Goal: Task Accomplishment & Management: Use online tool/utility

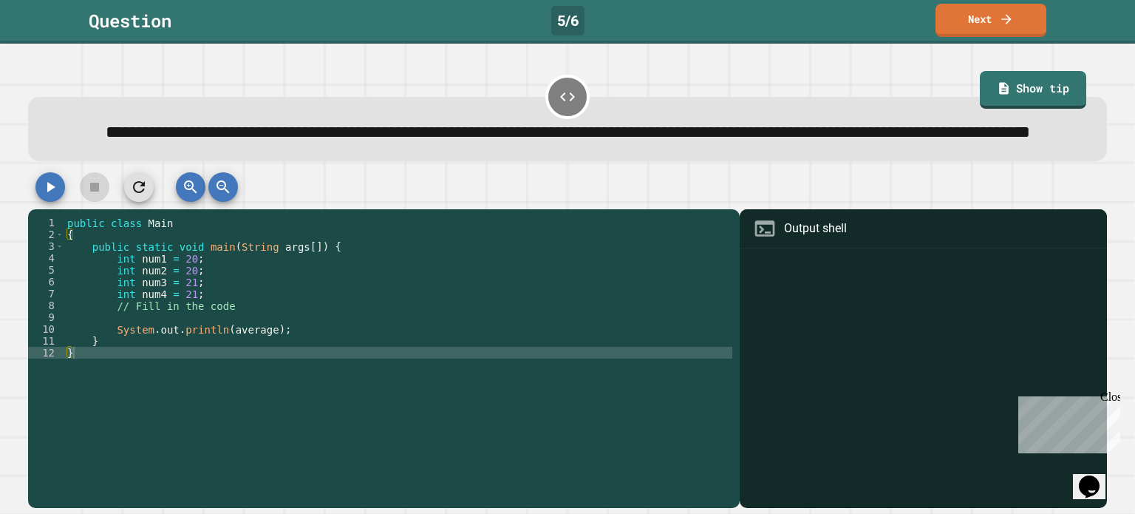
type textarea "**********"
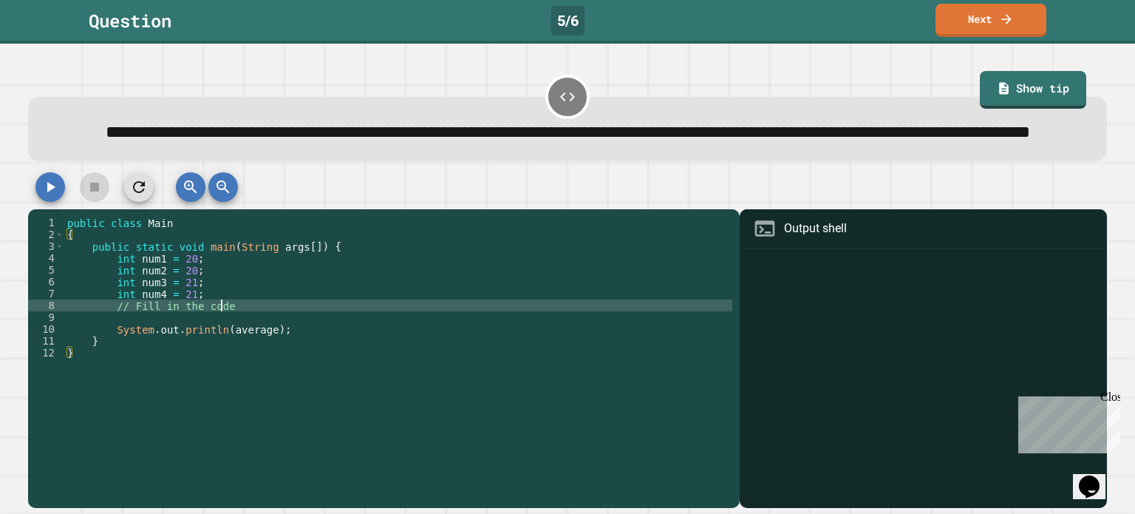
click at [356, 333] on div "public class Main { public static void main ( String args [ ]) { int num1 = 20 …" at bounding box center [398, 341] width 668 height 248
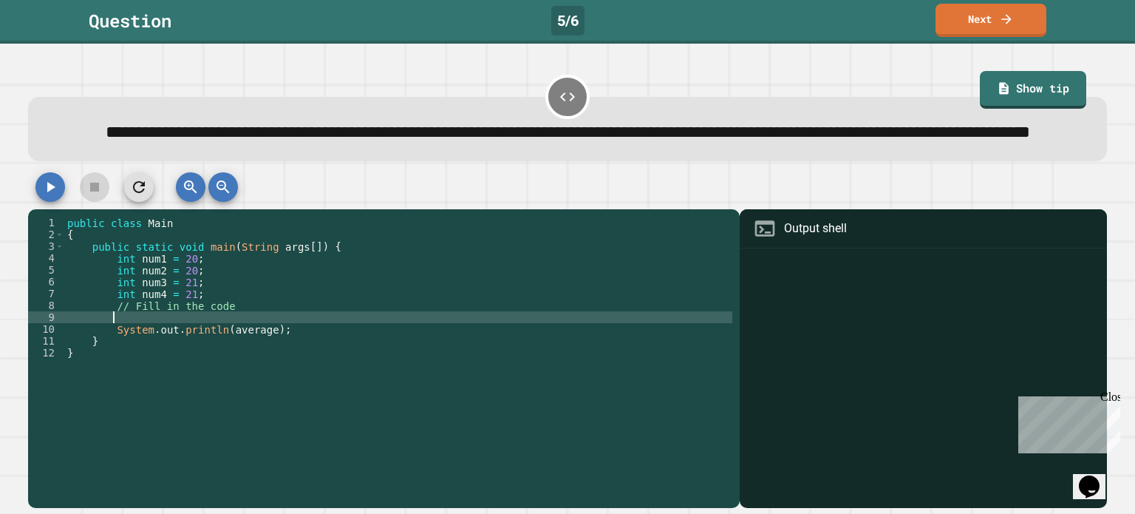
click at [355, 347] on div "public class Main { public static void main ( String args [ ]) { int num1 = 20 …" at bounding box center [398, 341] width 668 height 248
click at [388, 366] on div "public class Main { public static void main ( String args [ ]) { int num1 = 20 …" at bounding box center [398, 341] width 668 height 248
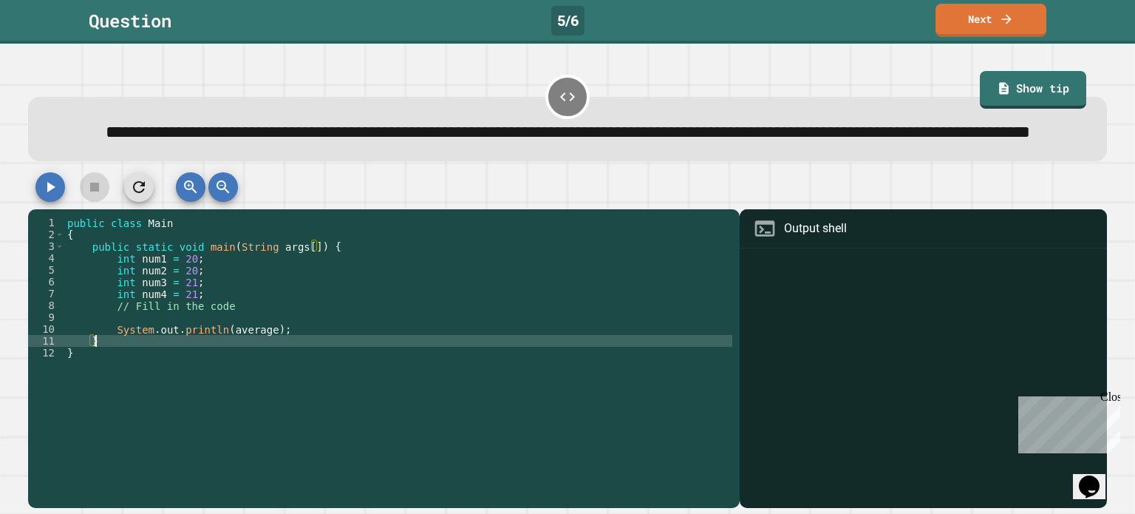
click at [245, 372] on div "public class Main { public static void main ( String args [ ]) { int num1 = 20 …" at bounding box center [398, 341] width 668 height 248
click at [278, 330] on div "public class Main { public static void main ( String args [ ]) { int num1 = 20 …" at bounding box center [398, 341] width 668 height 248
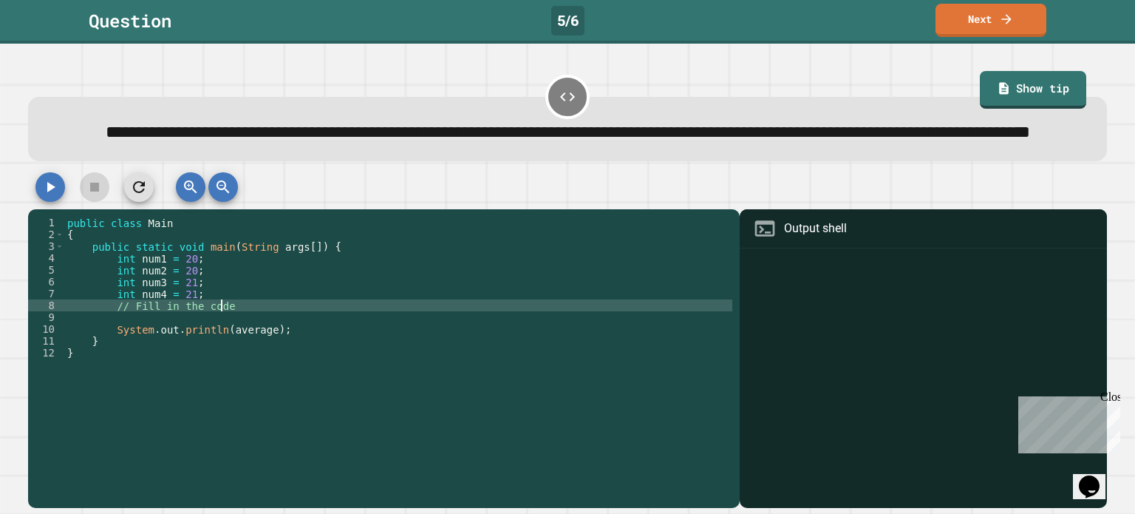
click at [279, 317] on div "public class Main { public static void main ( String args [ ]) { int num1 = 20 …" at bounding box center [398, 341] width 668 height 248
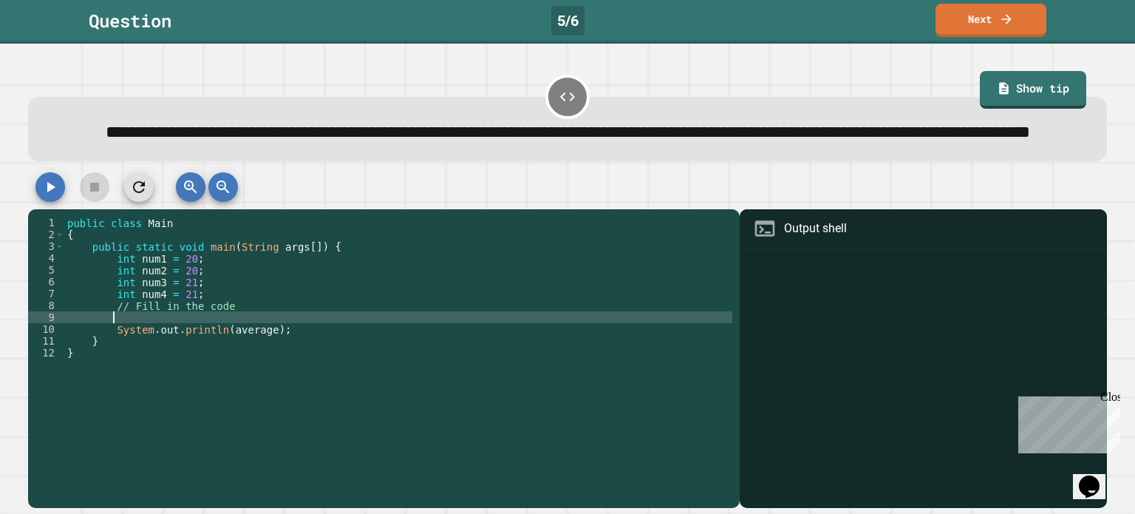
click at [269, 345] on div "public class Main { public static void main ( String args [ ]) { int num1 = 20 …" at bounding box center [398, 341] width 668 height 248
click at [286, 146] on div "**********" at bounding box center [568, 133] width 1032 height 27
drag, startPoint x: 270, startPoint y: 144, endPoint x: 390, endPoint y: 146, distance: 120.5
click at [390, 146] on div "**********" at bounding box center [568, 133] width 1032 height 27
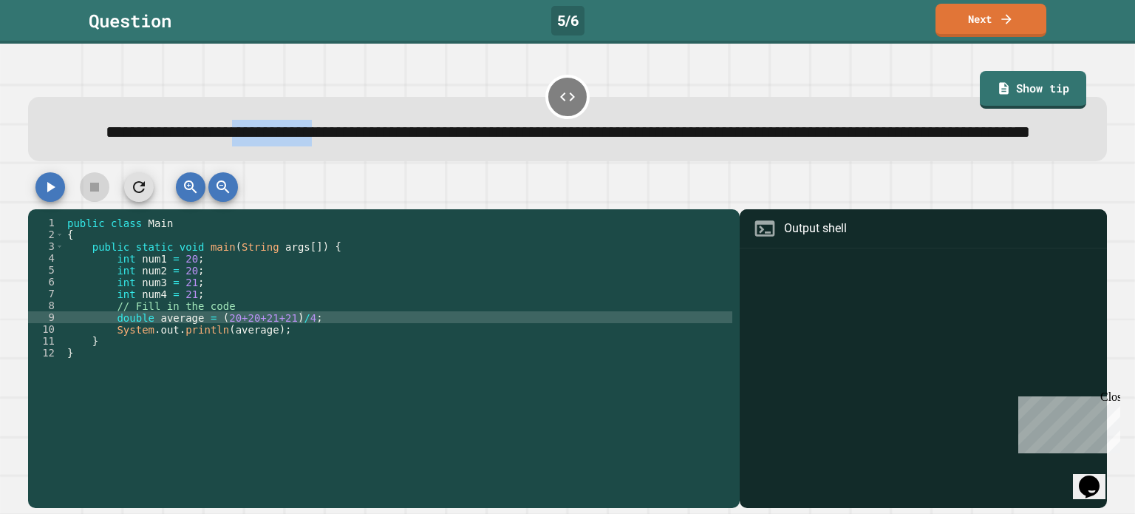
click at [390, 146] on div "**********" at bounding box center [568, 133] width 1032 height 27
click at [41, 196] on icon "button" at bounding box center [50, 187] width 18 height 18
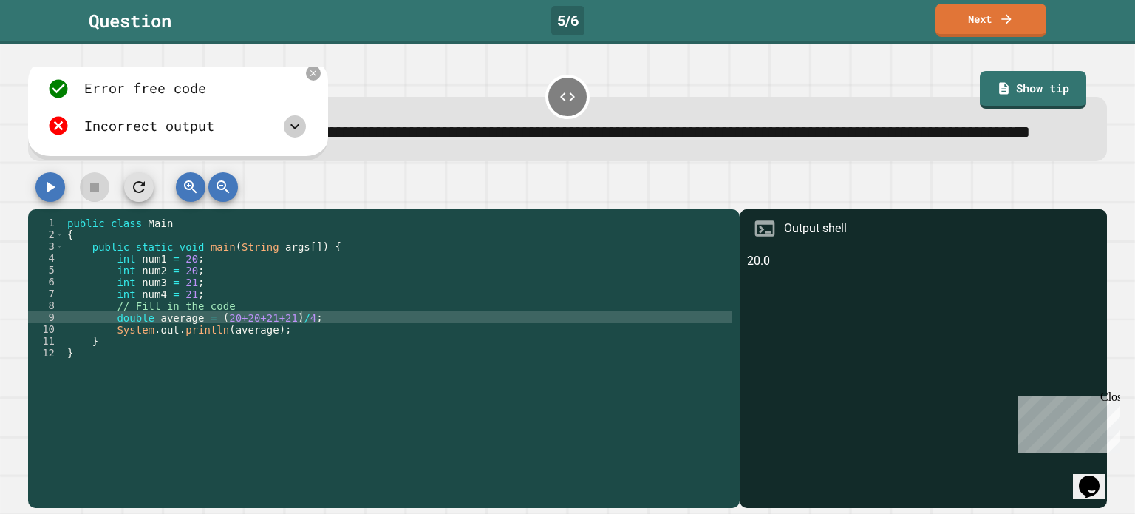
click at [290, 135] on icon at bounding box center [295, 127] width 18 height 18
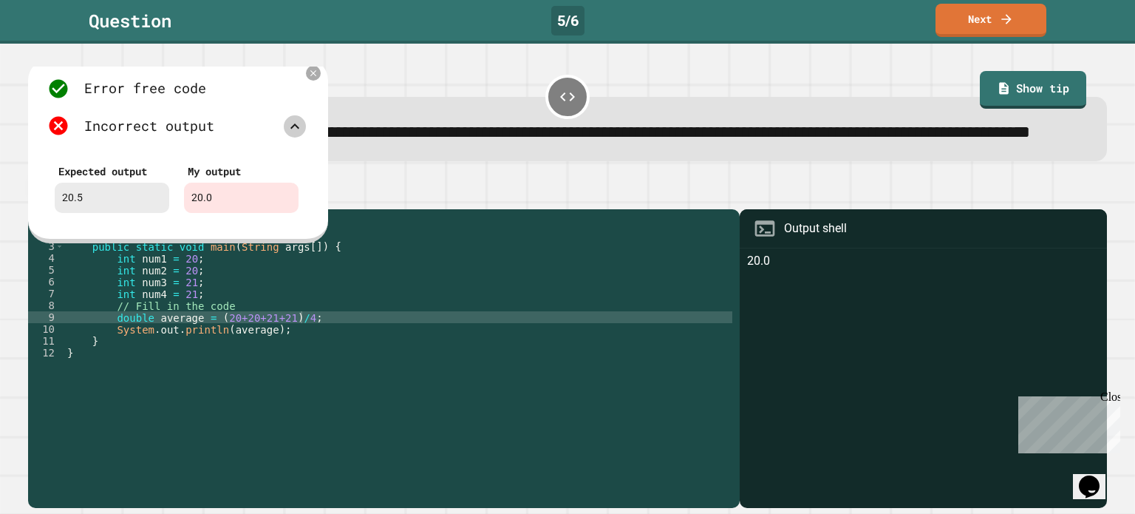
click at [290, 135] on icon at bounding box center [295, 127] width 18 height 18
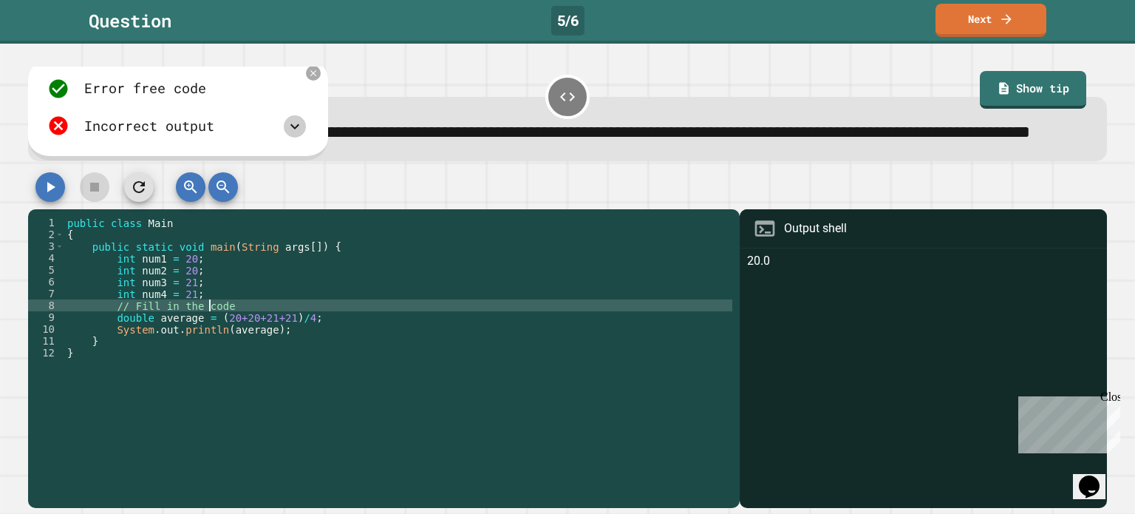
scroll to position [0, 10]
click at [211, 336] on div "public class Main { public static void main ( String args [ ]) { int num1 = 20 …" at bounding box center [398, 341] width 668 height 248
click at [211, 341] on div "public class Main { public static void main ( String args [ ]) { int num1 = 20 …" at bounding box center [398, 341] width 668 height 248
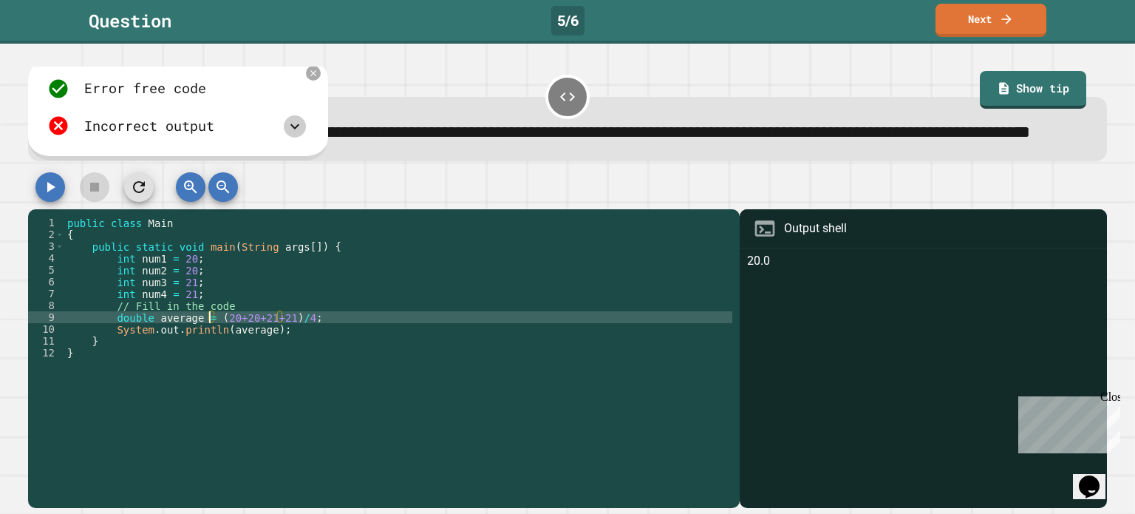
click at [293, 351] on div "public class Main { public static void main ( String args [ ]) { int num1 = 20 …" at bounding box center [398, 341] width 668 height 248
type textarea "**********"
click at [55, 196] on icon "button" at bounding box center [50, 187] width 18 height 18
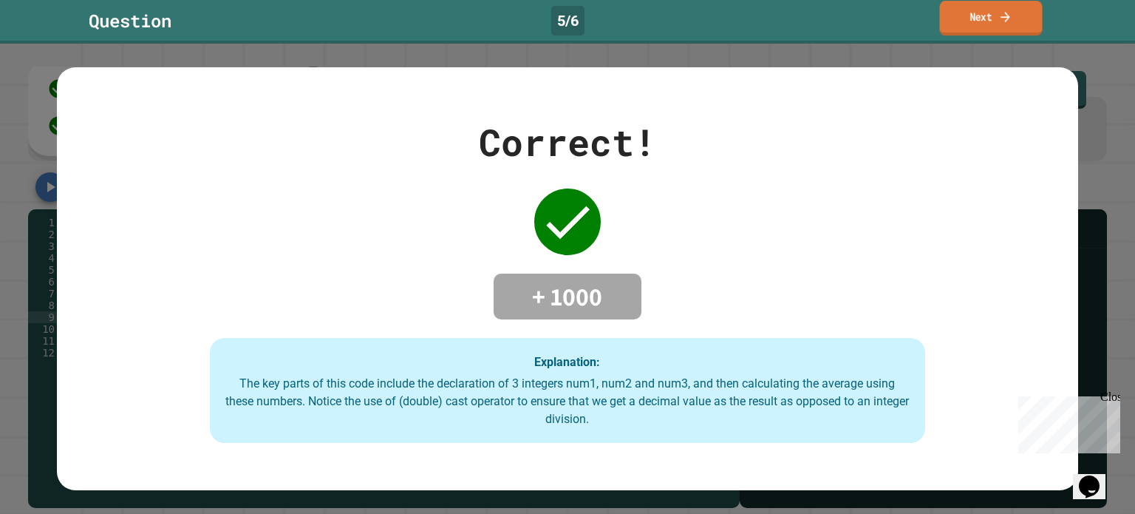
click at [974, 27] on link "Next" at bounding box center [990, 18] width 103 height 35
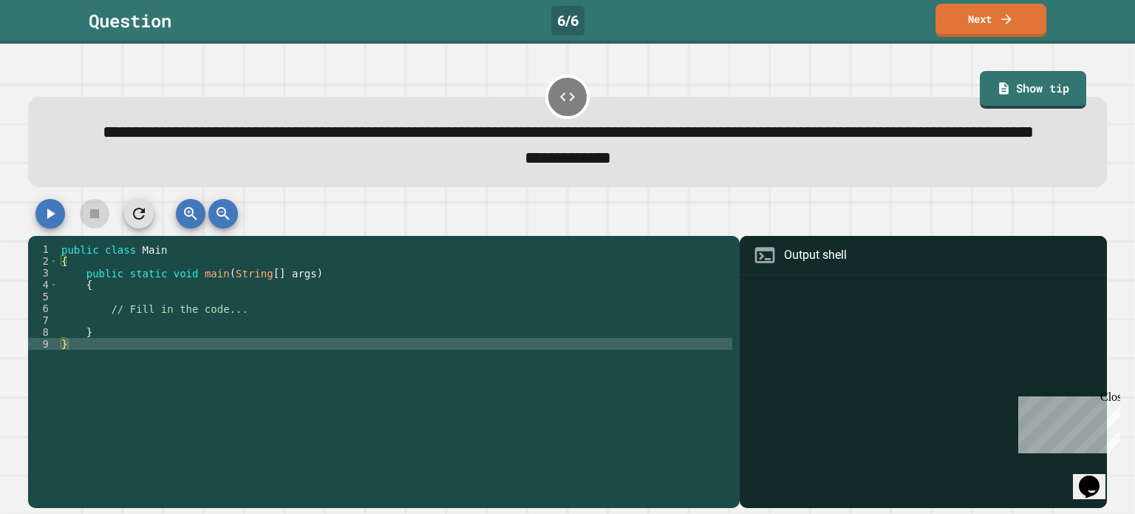
click at [266, 350] on div "public class Main { public static void main ( String [ ] args ) { // Fill in th…" at bounding box center [395, 349] width 674 height 213
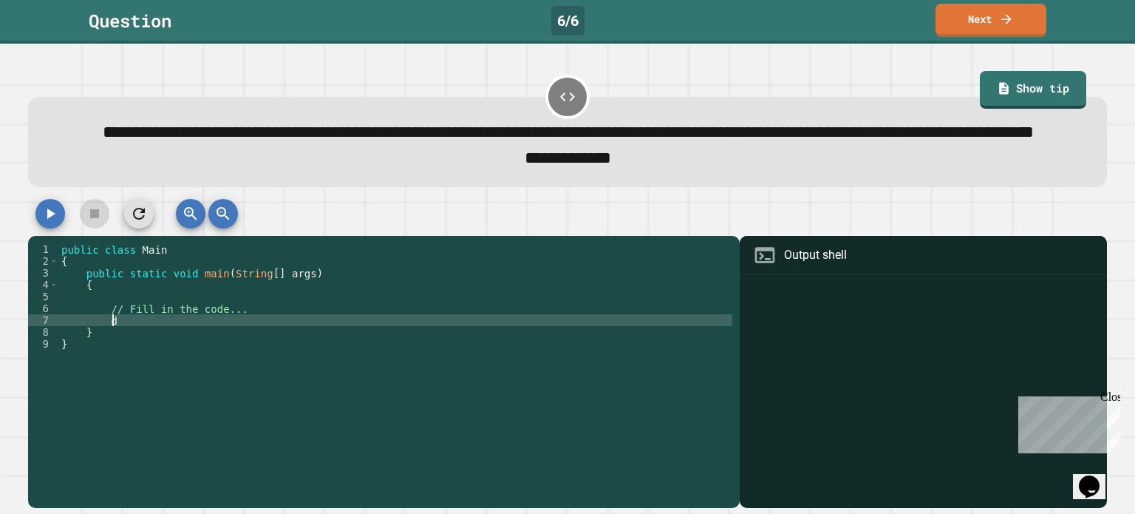
type textarea "*"
click at [48, 219] on icon "button" at bounding box center [51, 213] width 8 height 10
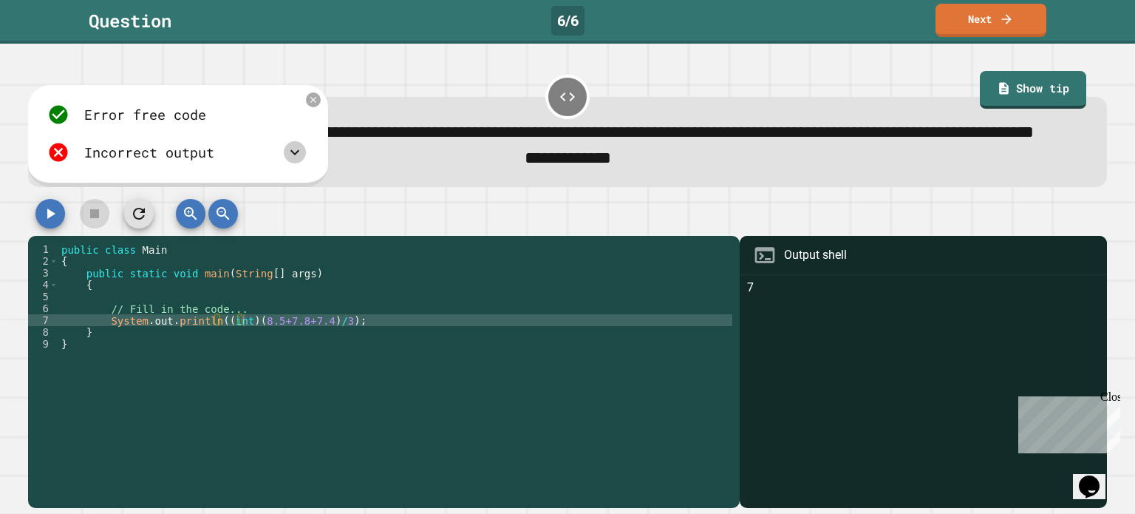
click at [304, 163] on div at bounding box center [295, 152] width 22 height 22
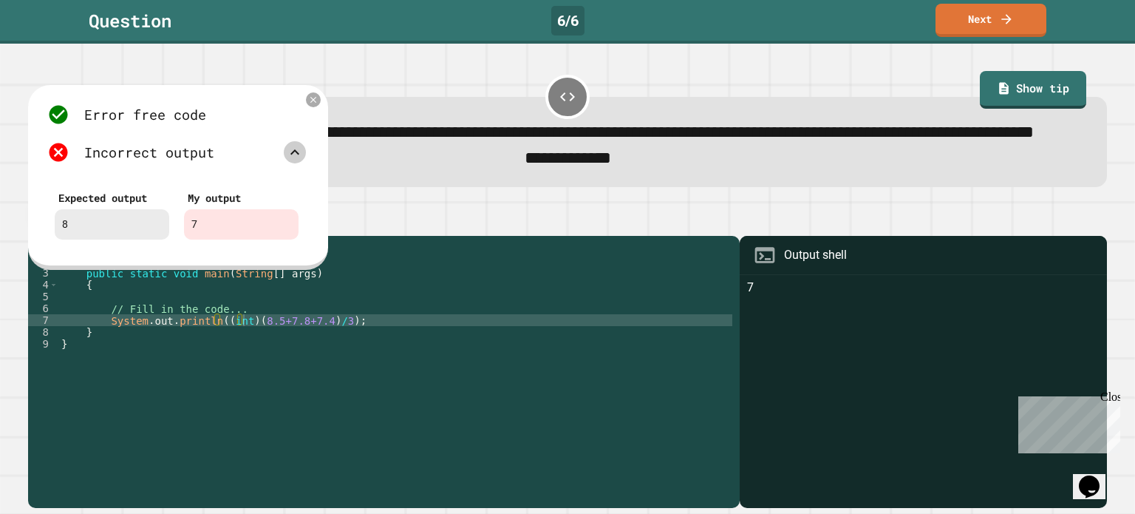
click at [304, 163] on div at bounding box center [295, 152] width 22 height 22
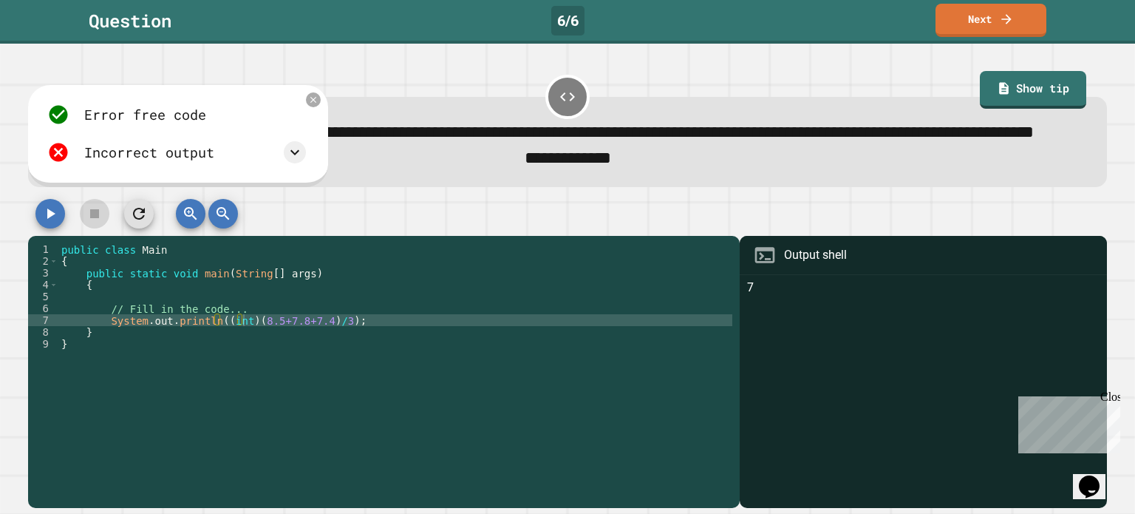
click at [239, 357] on div "public class Main { public static void main ( String [ ] args ) { // Fill in th…" at bounding box center [395, 349] width 674 height 213
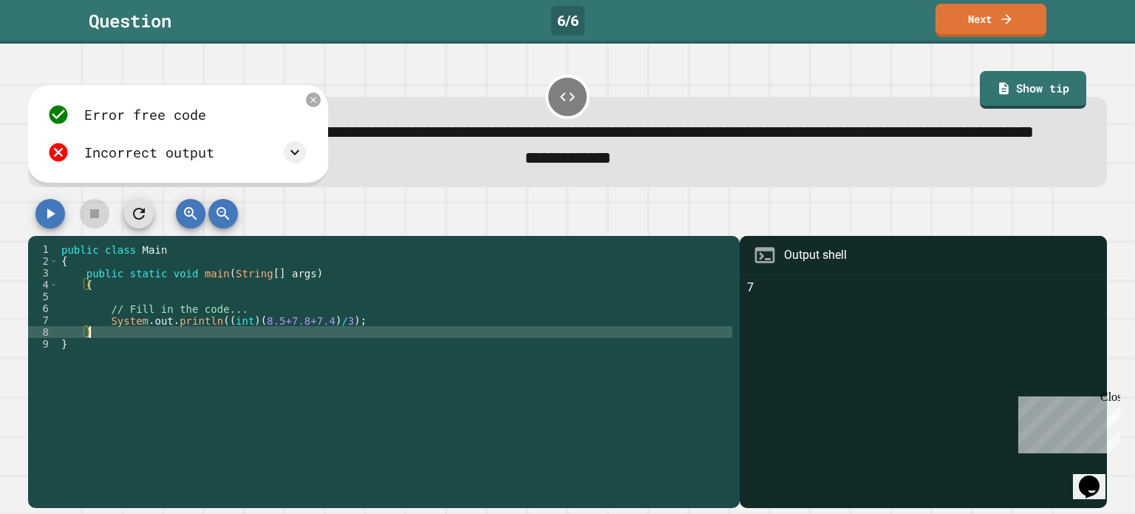
click at [331, 353] on div "public class Main { public static void main ( String [ ] args ) { // Fill in th…" at bounding box center [395, 349] width 674 height 213
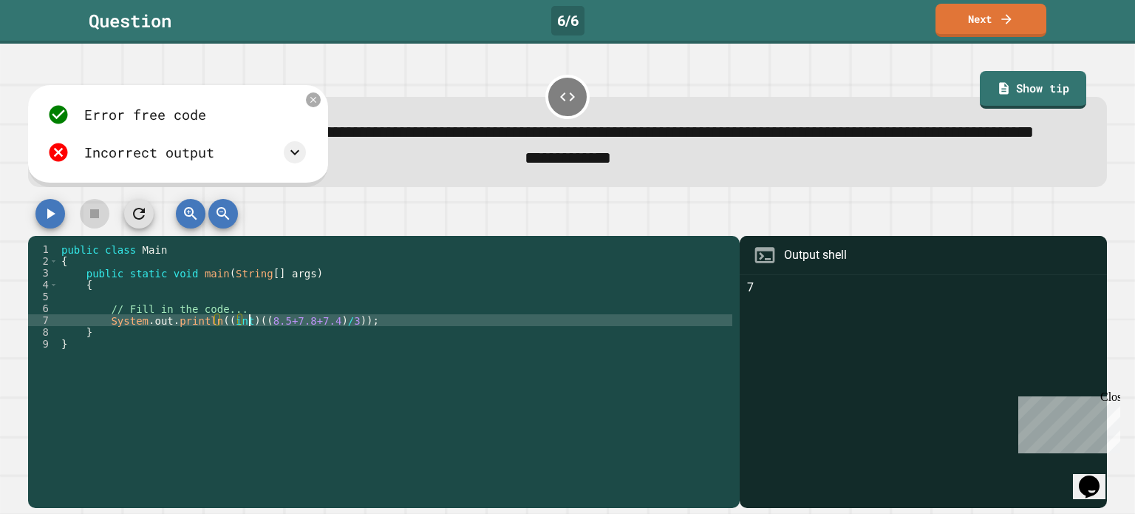
scroll to position [0, 13]
click at [59, 222] on icon "button" at bounding box center [50, 214] width 18 height 18
click at [579, 405] on div "public class Main { public static void main ( String [ ] args ) { // Fill in th…" at bounding box center [395, 349] width 674 height 213
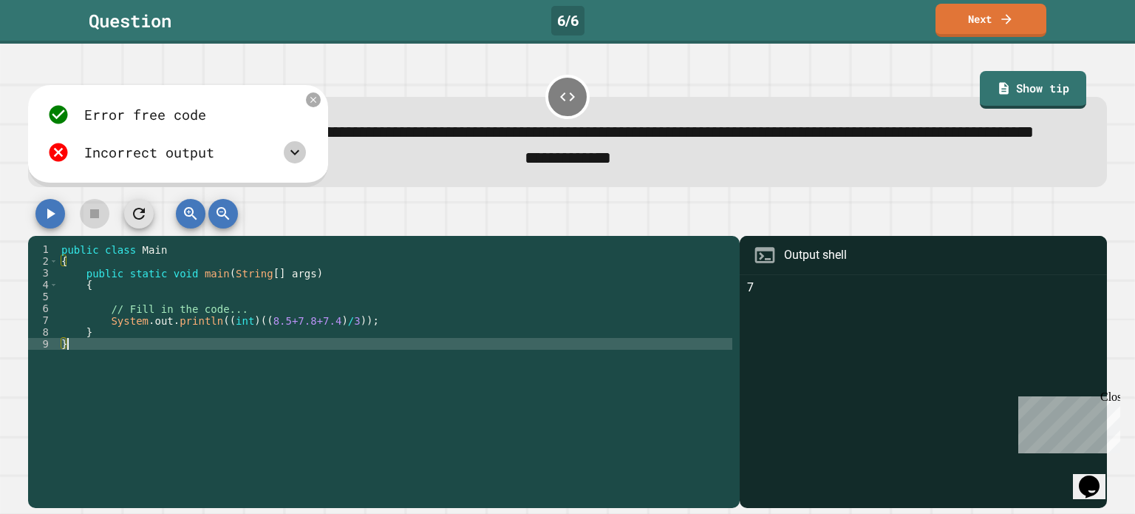
click at [299, 161] on icon at bounding box center [295, 152] width 18 height 18
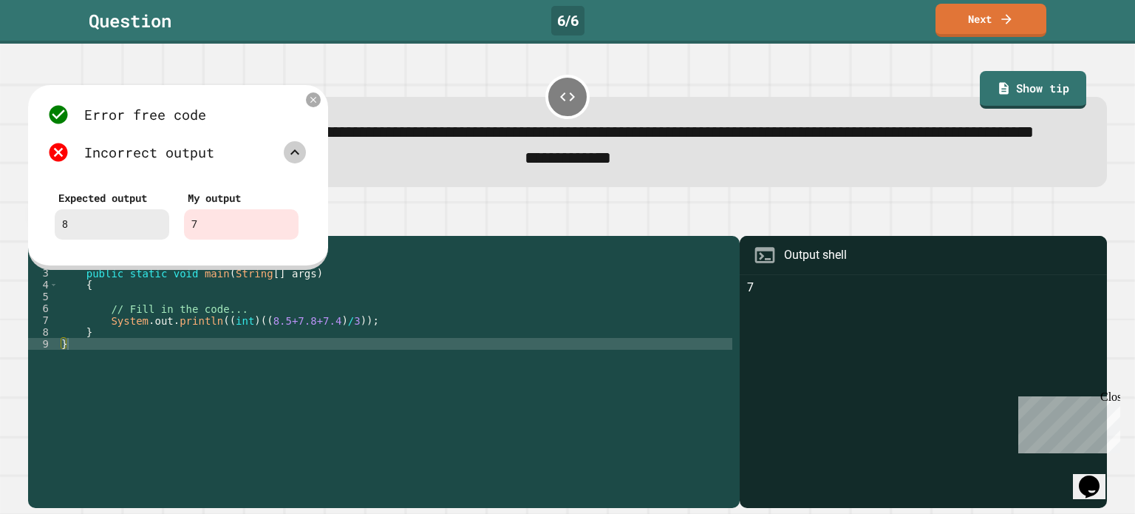
click at [299, 161] on icon at bounding box center [295, 152] width 18 height 18
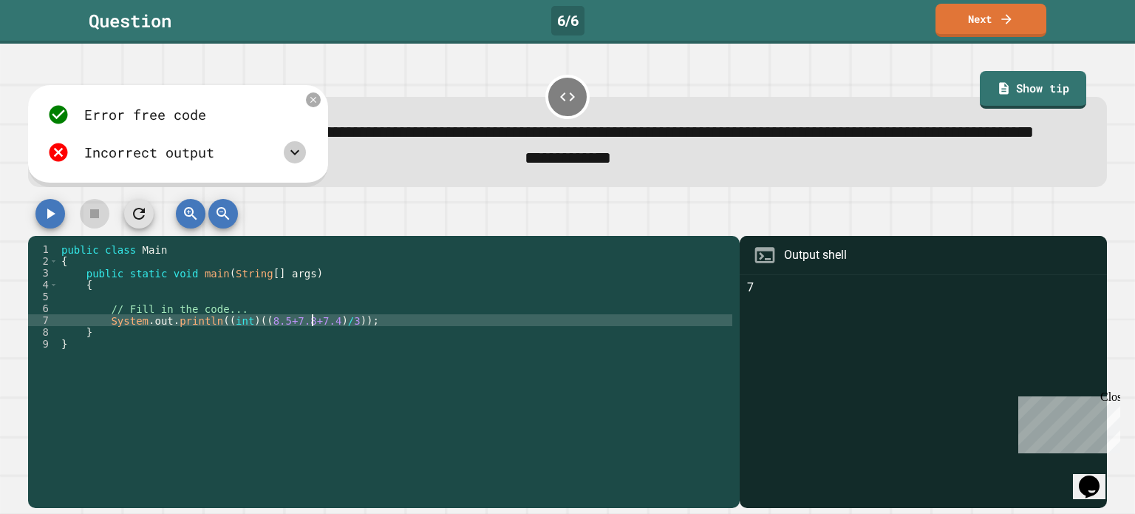
click at [310, 350] on div "public class Main { public static void main ( String [ ] args ) { // Fill in th…" at bounding box center [395, 349] width 674 height 213
click at [335, 349] on div "public class Main { public static void main ( String [ ] args ) { // Fill in th…" at bounding box center [395, 349] width 674 height 213
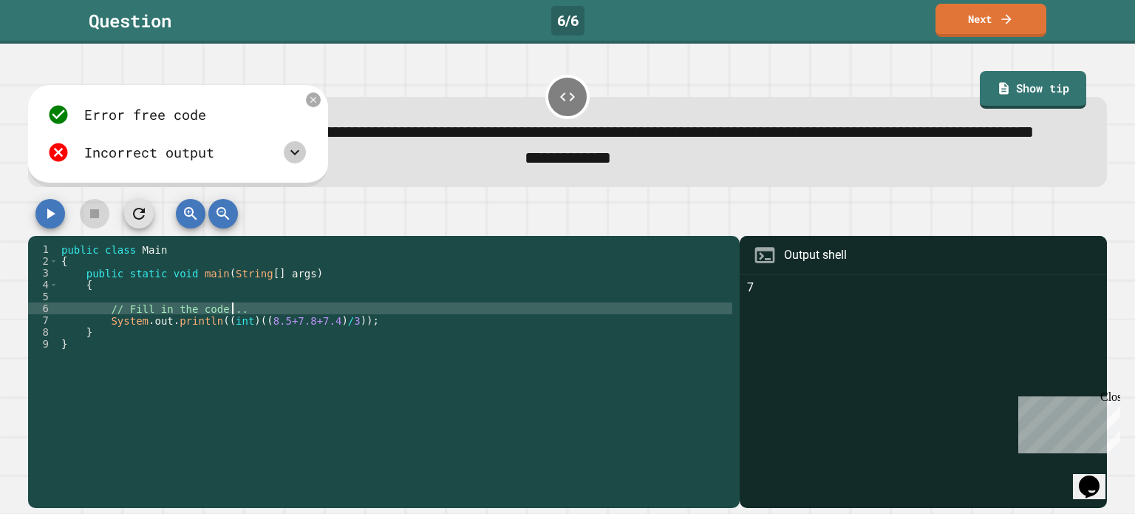
type textarea "**********"
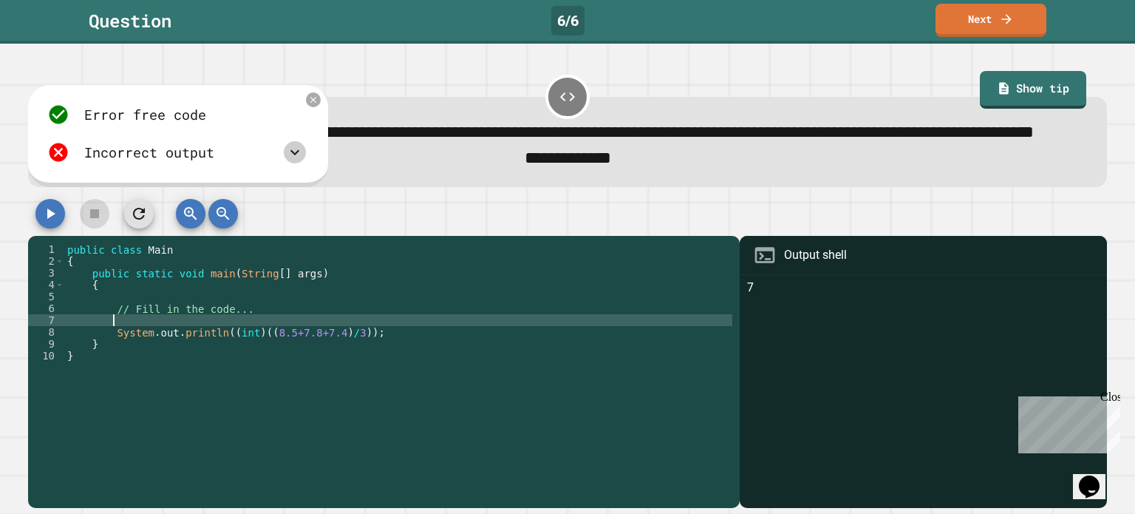
scroll to position [0, 2]
type textarea "****"
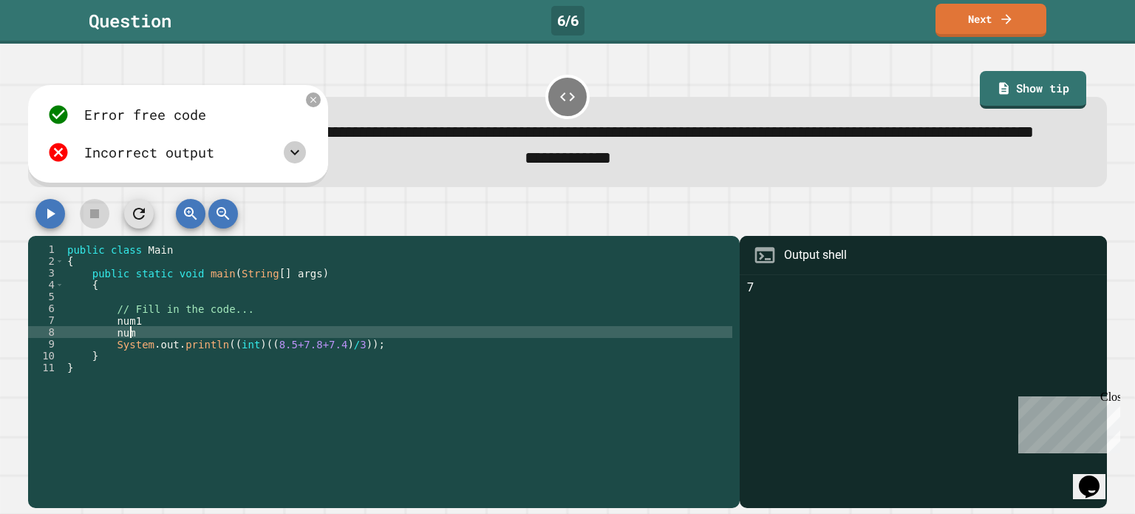
type textarea "****"
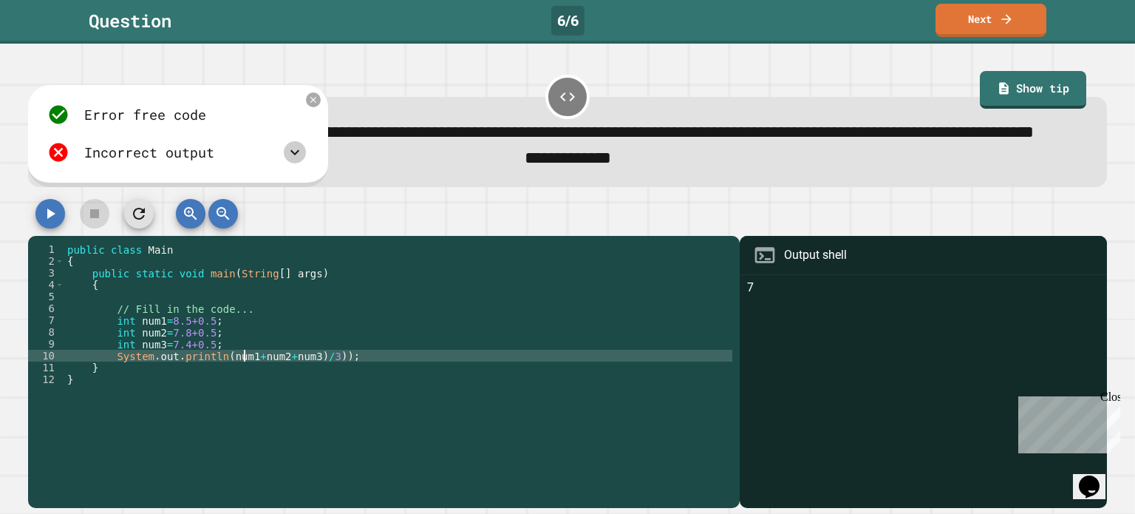
scroll to position [0, 12]
drag, startPoint x: 220, startPoint y: 385, endPoint x: 229, endPoint y: 387, distance: 9.7
click at [220, 385] on div "public class Main { public static void main ( String [ ] args ) { // Fill in th…" at bounding box center [398, 349] width 668 height 213
click at [330, 384] on div "public class Main { public static void main ( String [ ] args ) { // Fill in th…" at bounding box center [398, 349] width 668 height 213
click at [44, 222] on icon "button" at bounding box center [50, 214] width 18 height 18
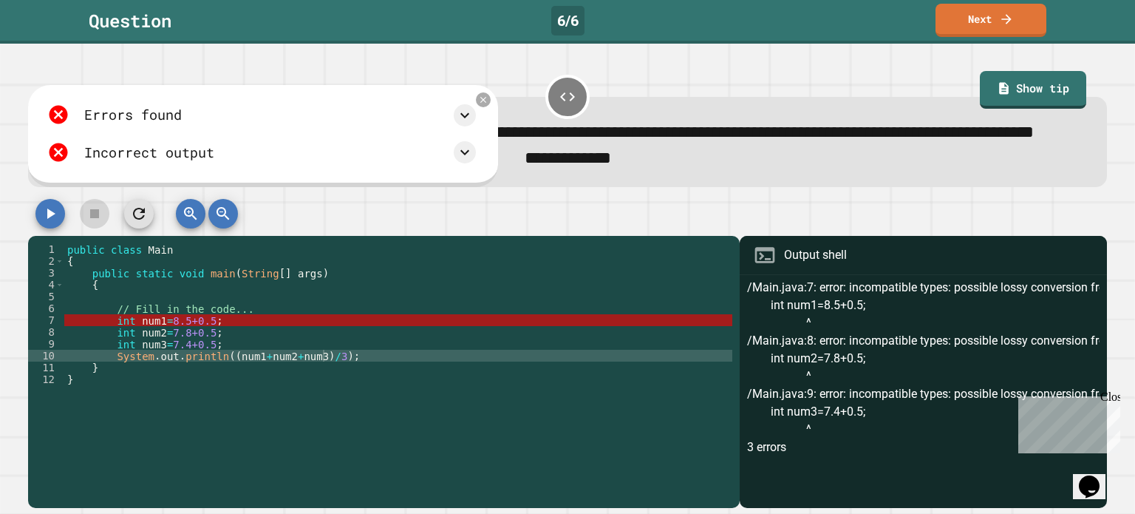
scroll to position [0, 0]
click at [486, 106] on icon at bounding box center [483, 100] width 13 height 13
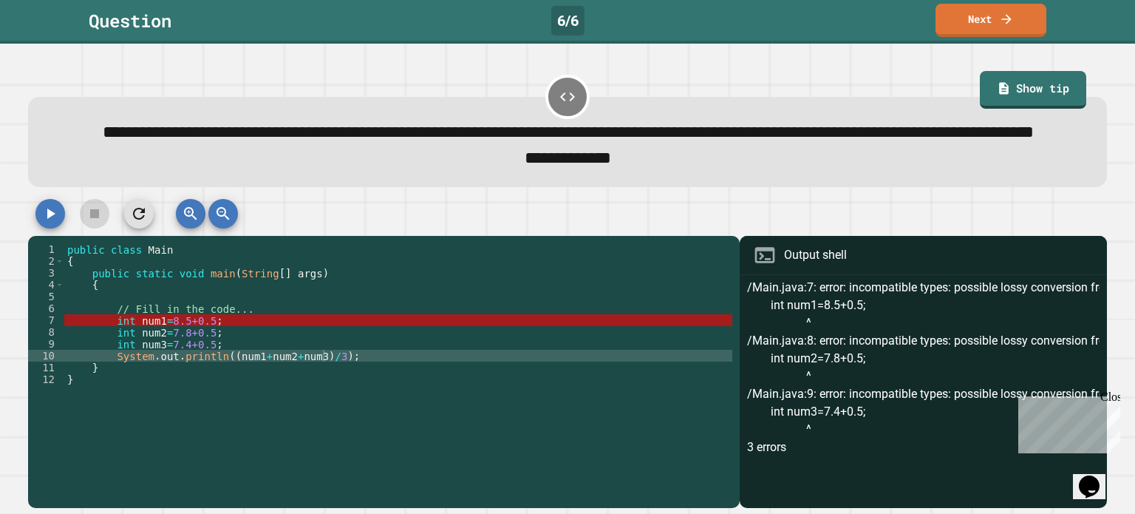
click at [137, 356] on div "public class Main { public static void main ( String [ ] args ) { // Fill in th…" at bounding box center [398, 349] width 668 height 213
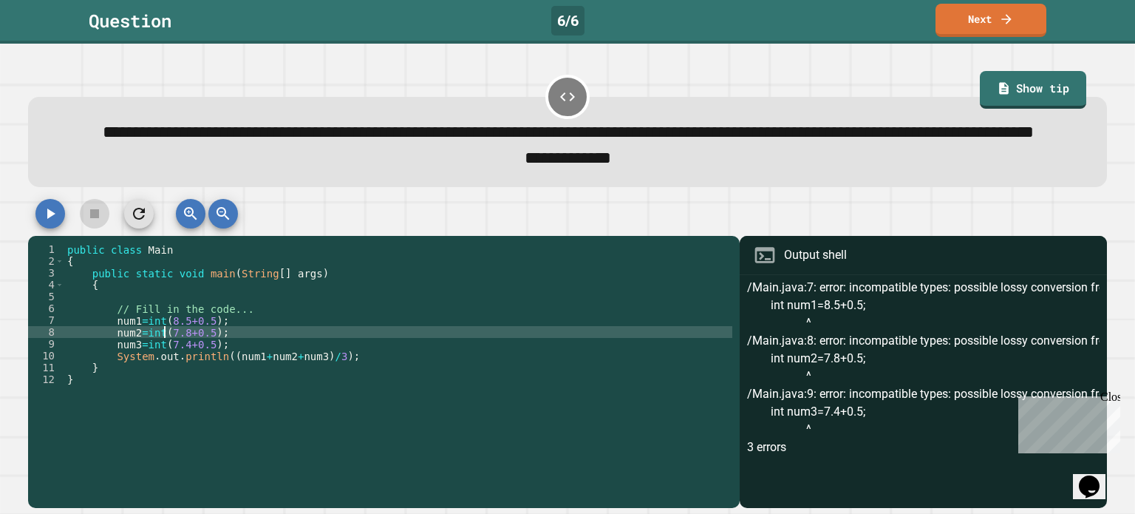
scroll to position [0, 6]
click at [43, 222] on icon "button" at bounding box center [50, 214] width 18 height 18
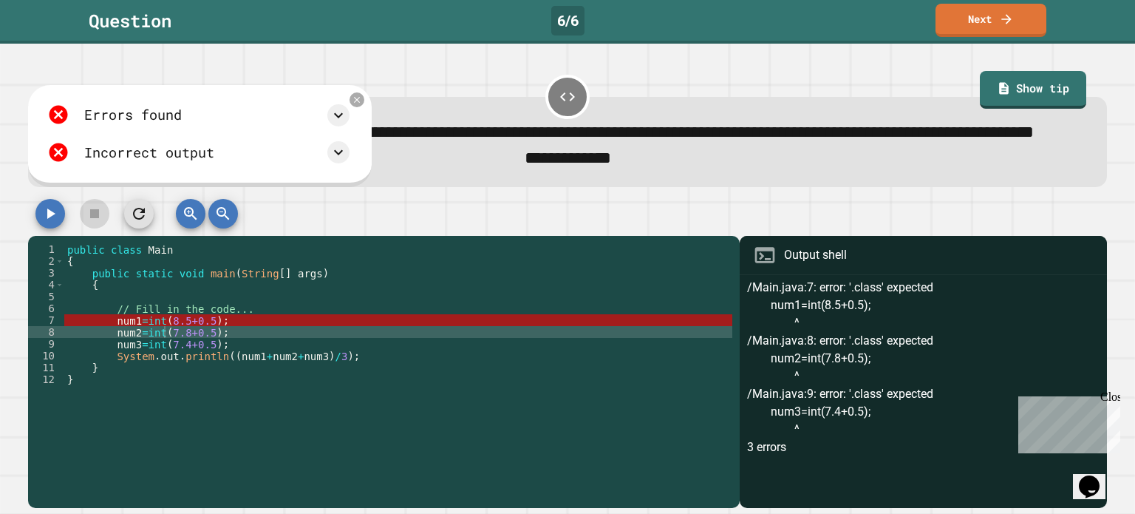
scroll to position [1, 0]
click at [89, 358] on div "public class Main { public static void main ( String [ ] args ) { // Fill in th…" at bounding box center [398, 349] width 668 height 213
click at [110, 355] on div "public class Main { public static void main ( String [ ] args ) { // Fill in th…" at bounding box center [398, 349] width 668 height 213
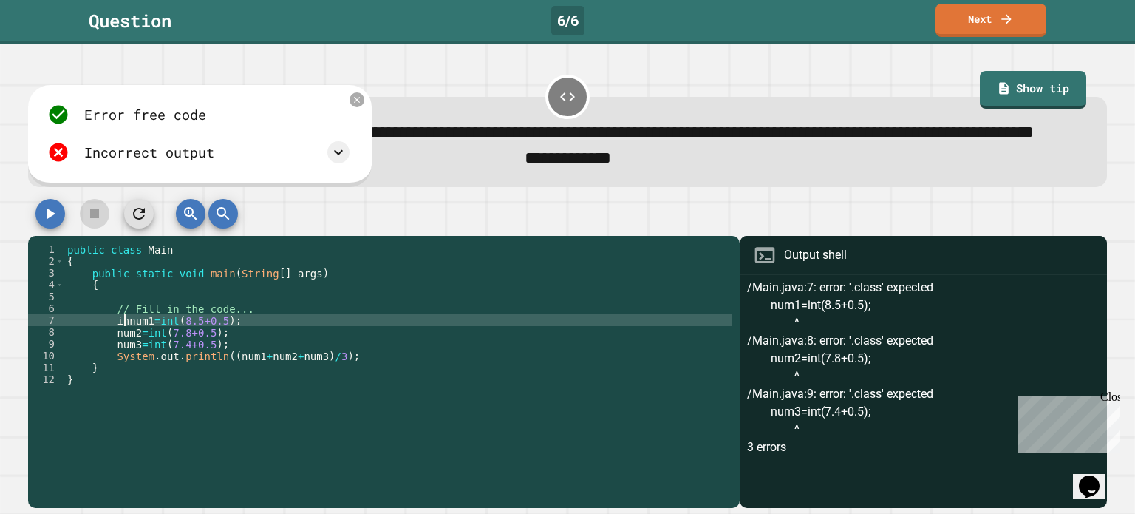
scroll to position [0, 5]
click at [41, 228] on button "button" at bounding box center [50, 214] width 30 height 30
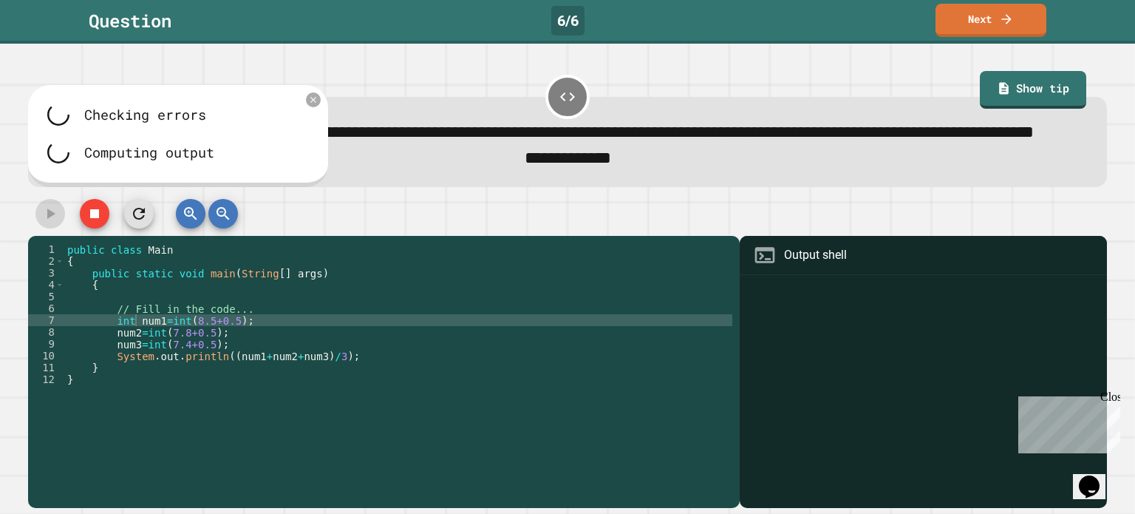
scroll to position [0, 0]
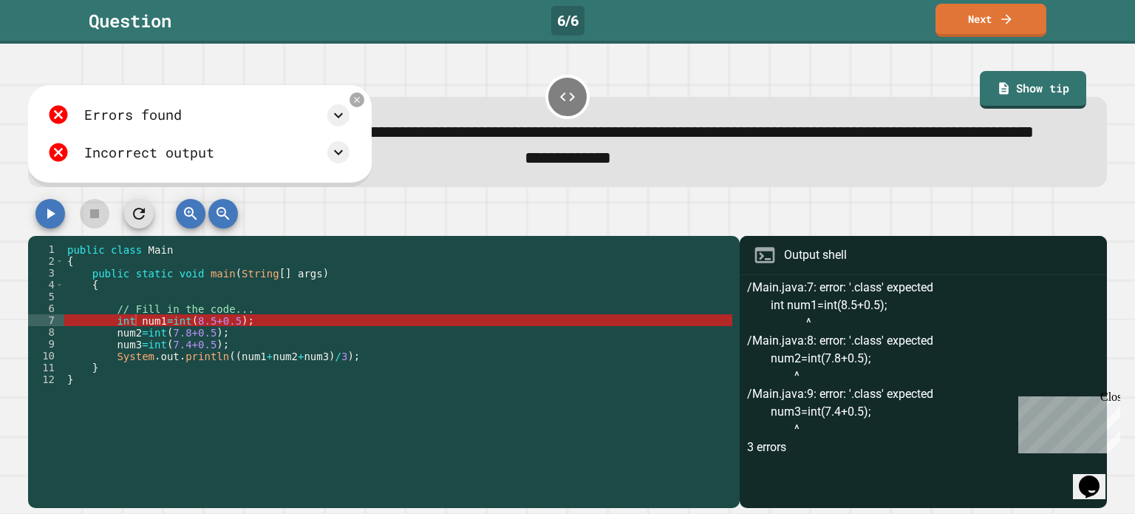
click at [160, 345] on div "public class Main { public static void main ( String [ ] args ) { // Fill in th…" at bounding box center [398, 349] width 668 height 213
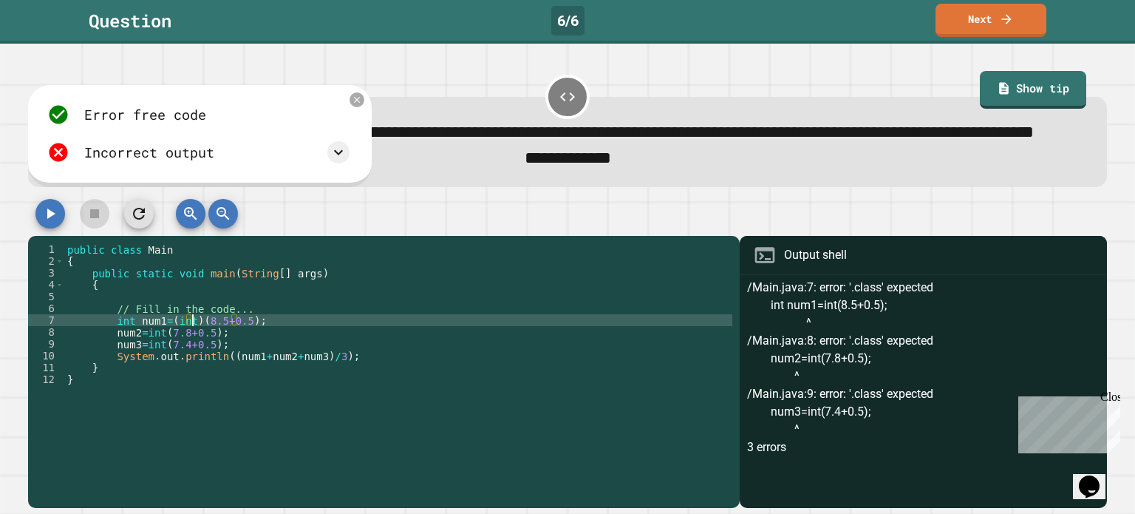
scroll to position [0, 9]
click at [66, 236] on div at bounding box center [567, 217] width 1078 height 37
click at [50, 219] on icon "button" at bounding box center [51, 213] width 8 height 10
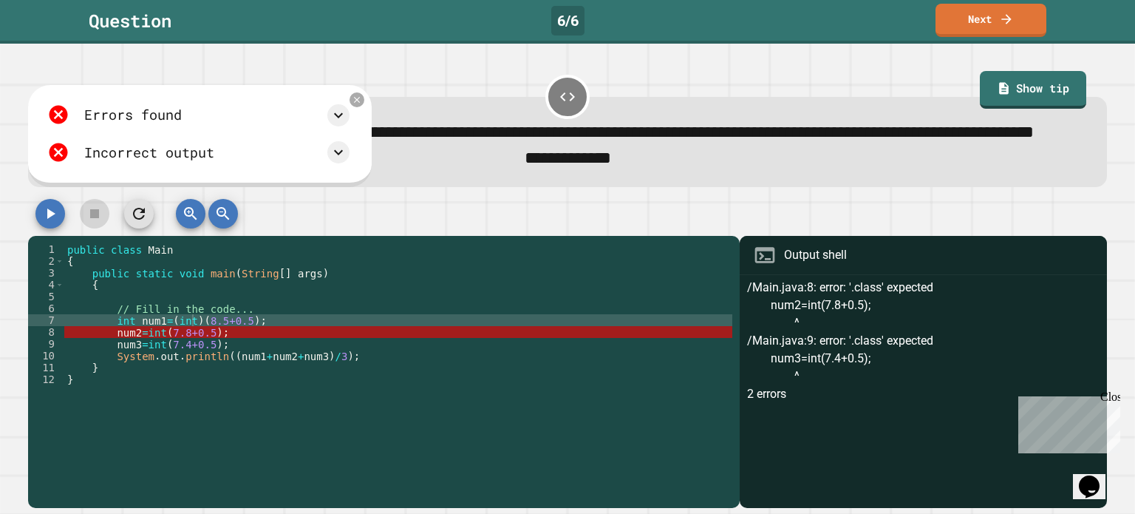
click at [141, 367] on div "public class Main { public static void main ( String [ ] args ) { // Fill in th…" at bounding box center [398, 349] width 668 height 213
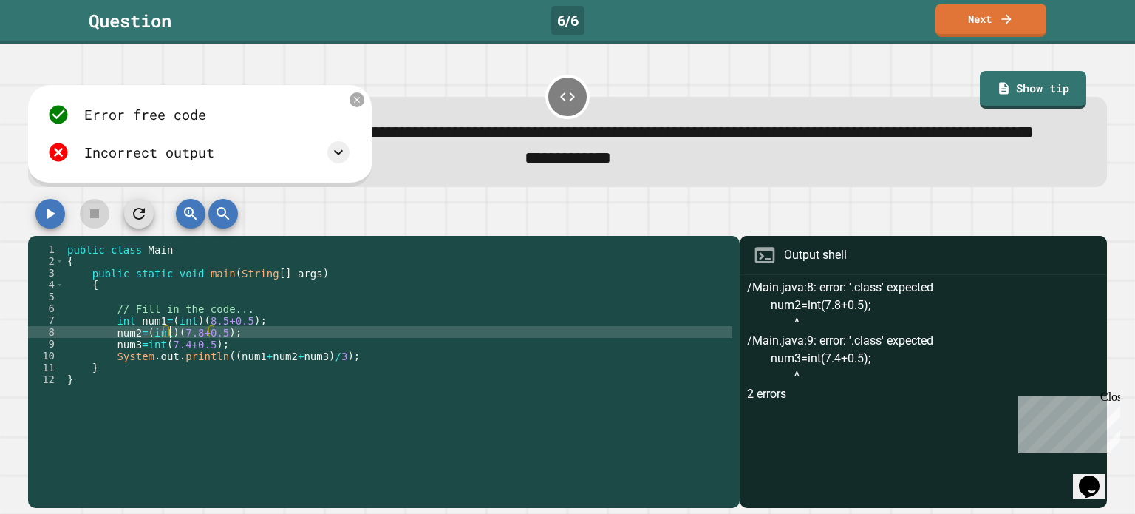
scroll to position [0, 7]
click at [54, 222] on icon "button" at bounding box center [50, 214] width 18 height 18
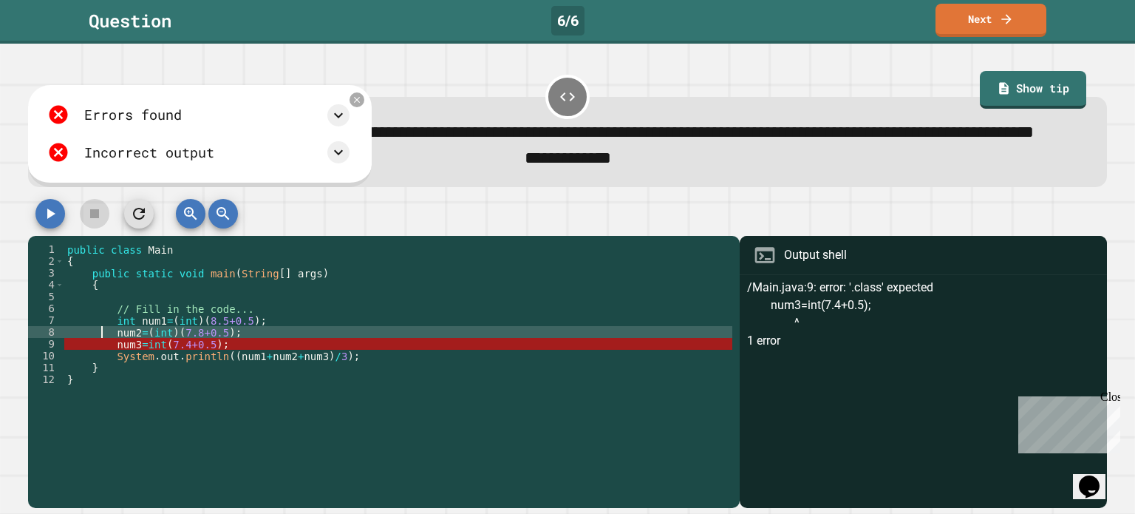
click at [103, 363] on div "public class Main { public static void main ( String [ ] args ) { // Fill in th…" at bounding box center [398, 349] width 668 height 213
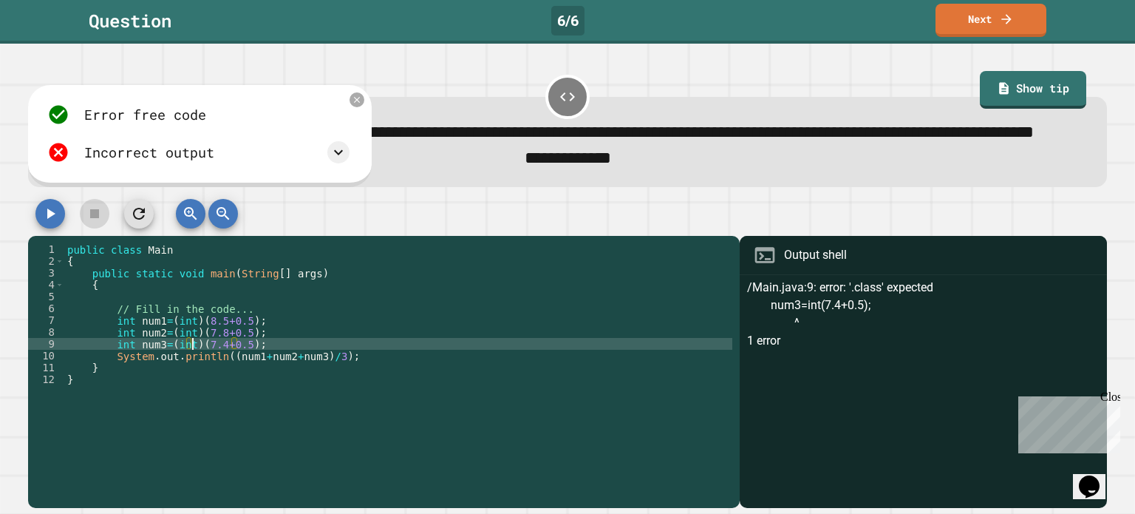
scroll to position [0, 9]
type textarea "**********"
click at [44, 222] on icon "button" at bounding box center [50, 214] width 18 height 18
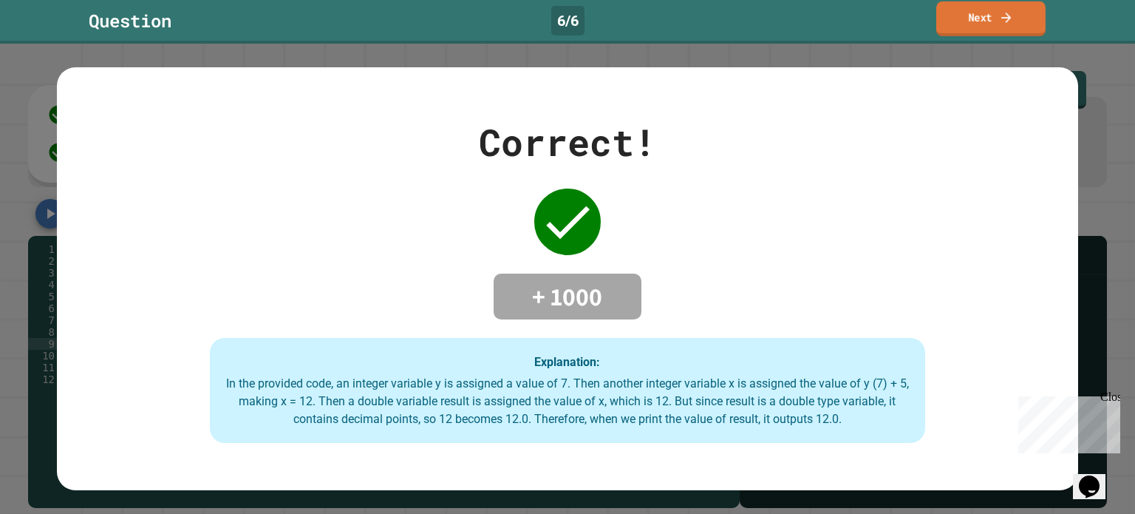
click at [1029, 20] on link "Next" at bounding box center [990, 18] width 109 height 35
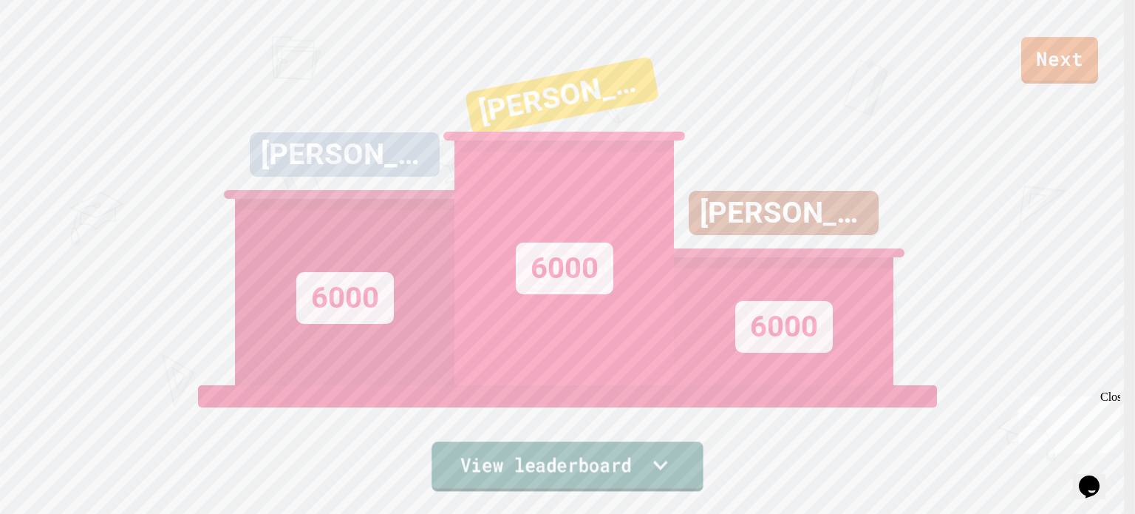
click at [524, 473] on link "View leaderboard" at bounding box center [568, 466] width 272 height 50
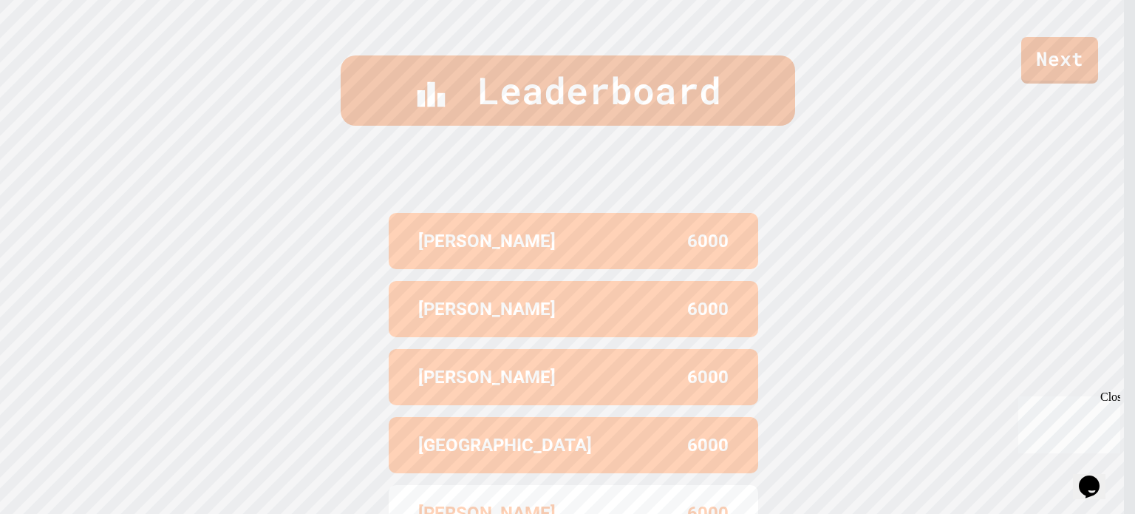
scroll to position [615, 0]
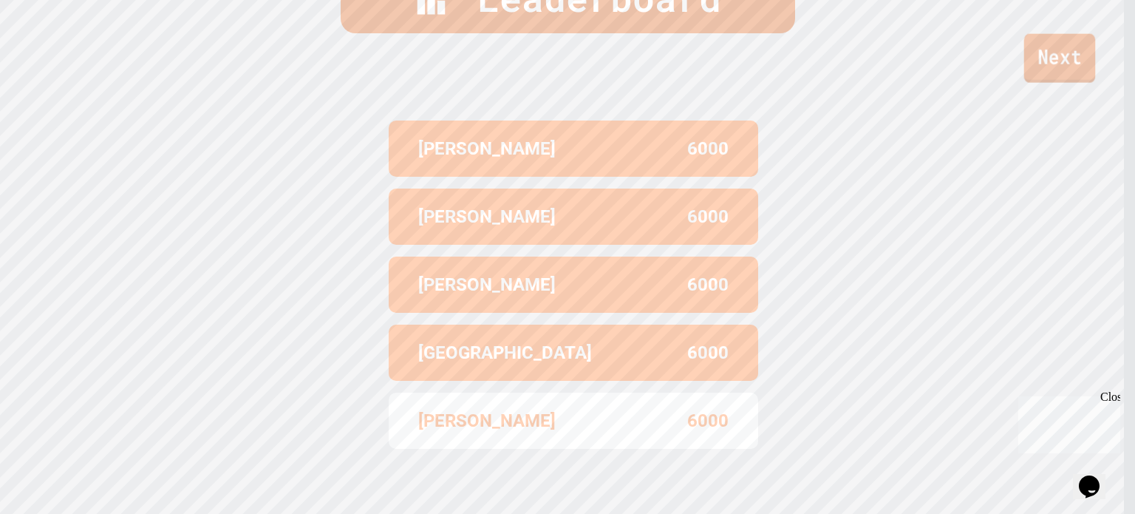
click at [1043, 64] on link "Next" at bounding box center [1060, 58] width 72 height 49
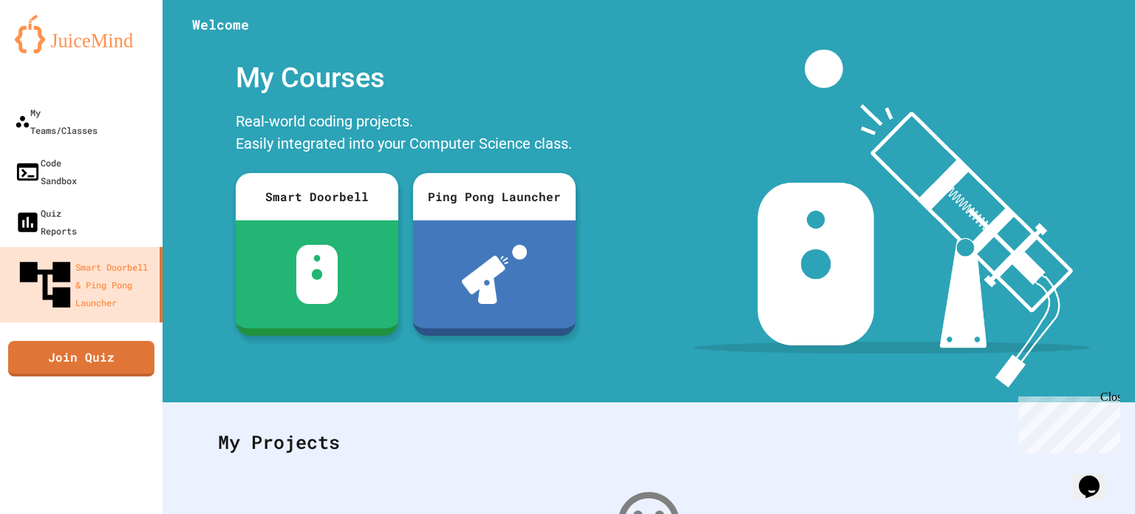
scroll to position [228, 0]
